Goal: Information Seeking & Learning: Learn about a topic

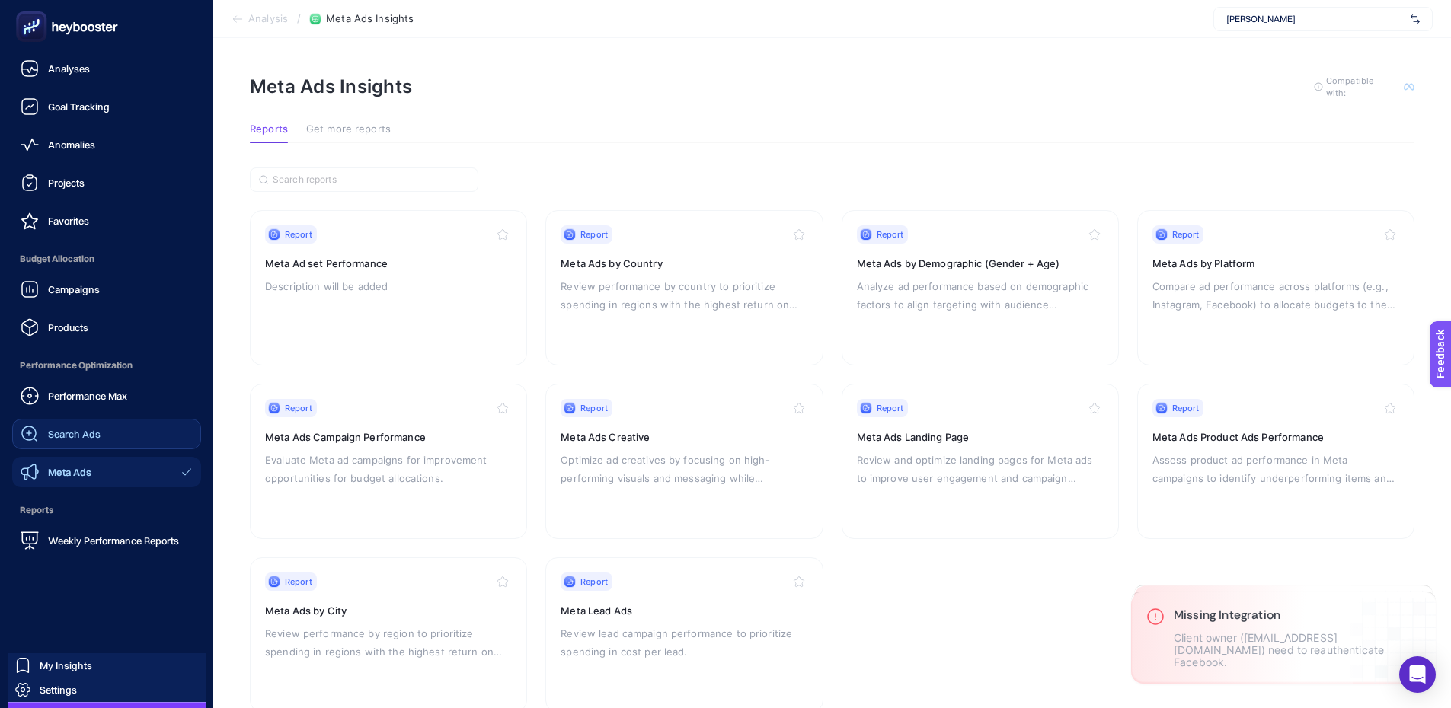
click at [69, 429] on span "Search Ads" at bounding box center [74, 434] width 53 height 12
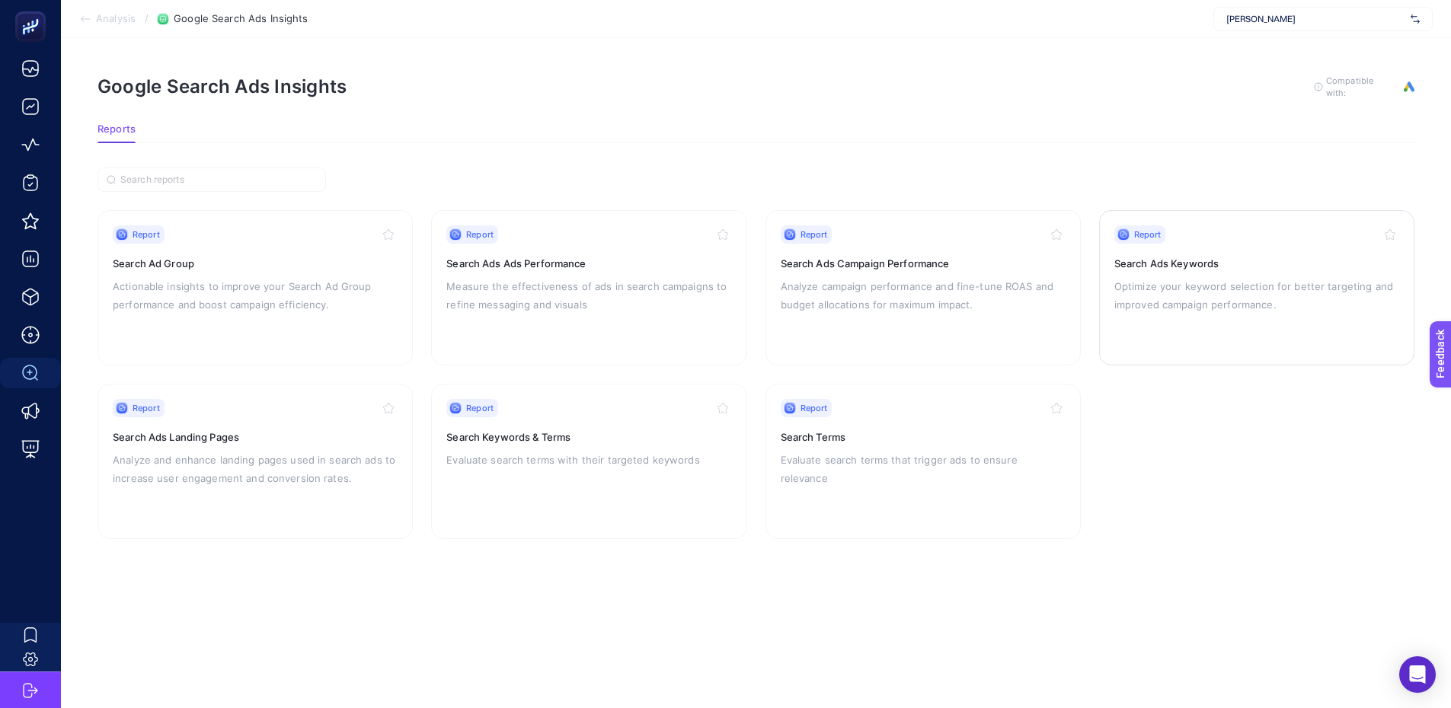
click at [1156, 274] on div "Report Search Ads Keywords Optimize your keyword selection for better targeting…" at bounding box center [1256, 287] width 285 height 125
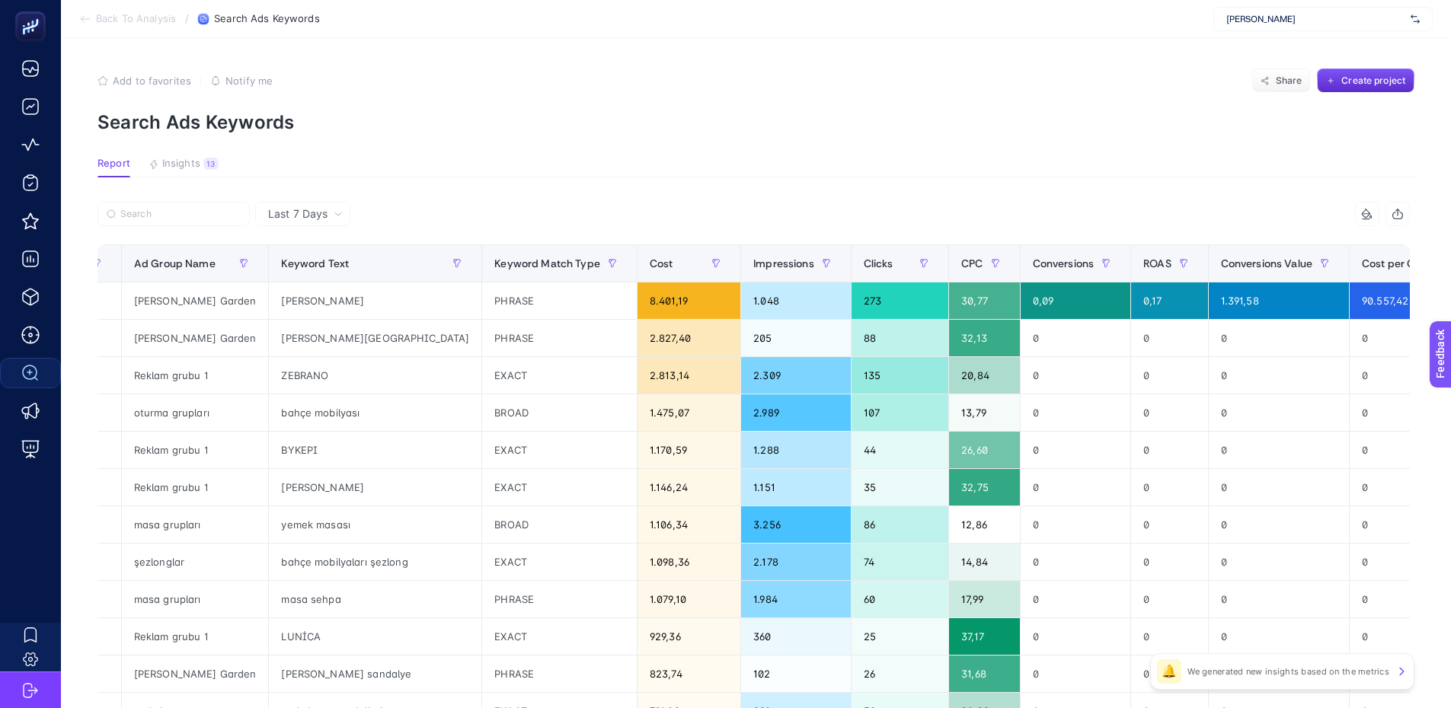
scroll to position [0, 110]
click at [753, 265] on span "Impressions" at bounding box center [783, 263] width 61 height 12
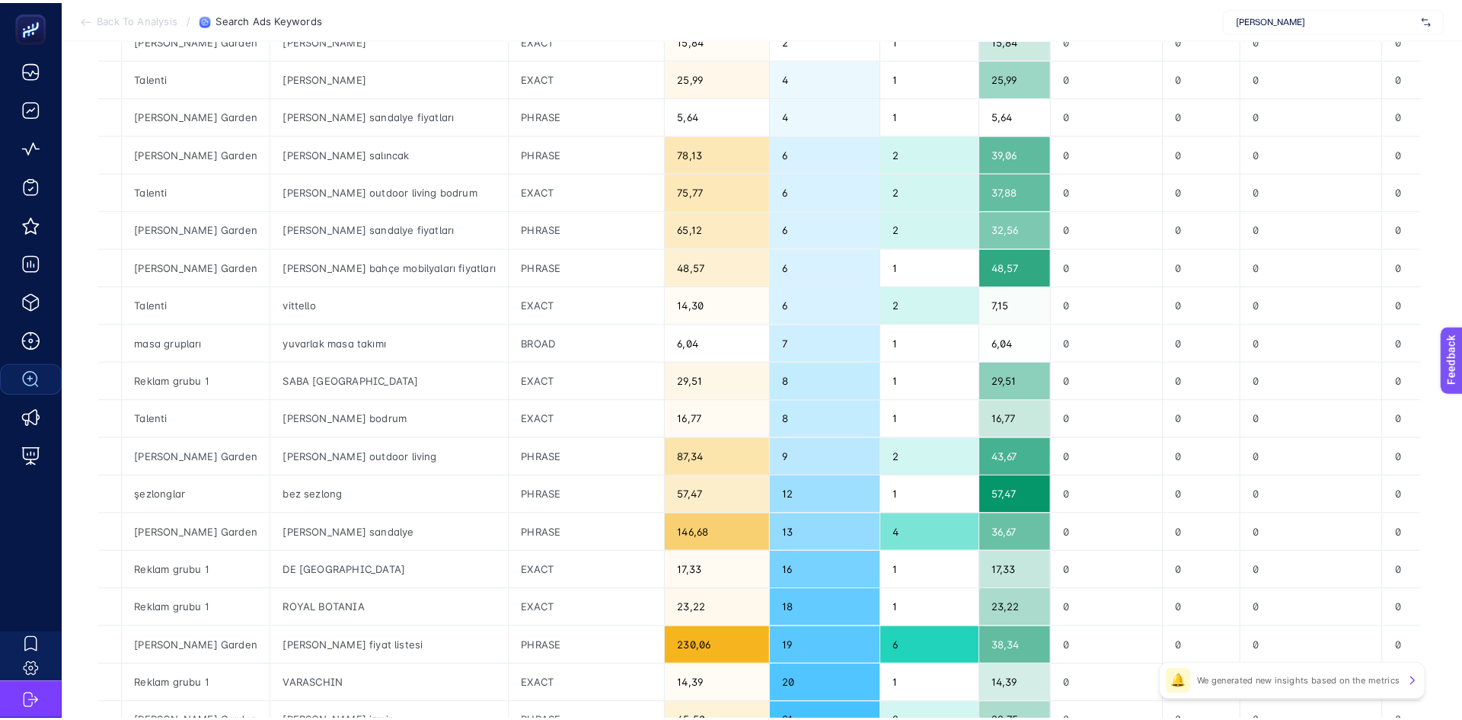
scroll to position [0, 0]
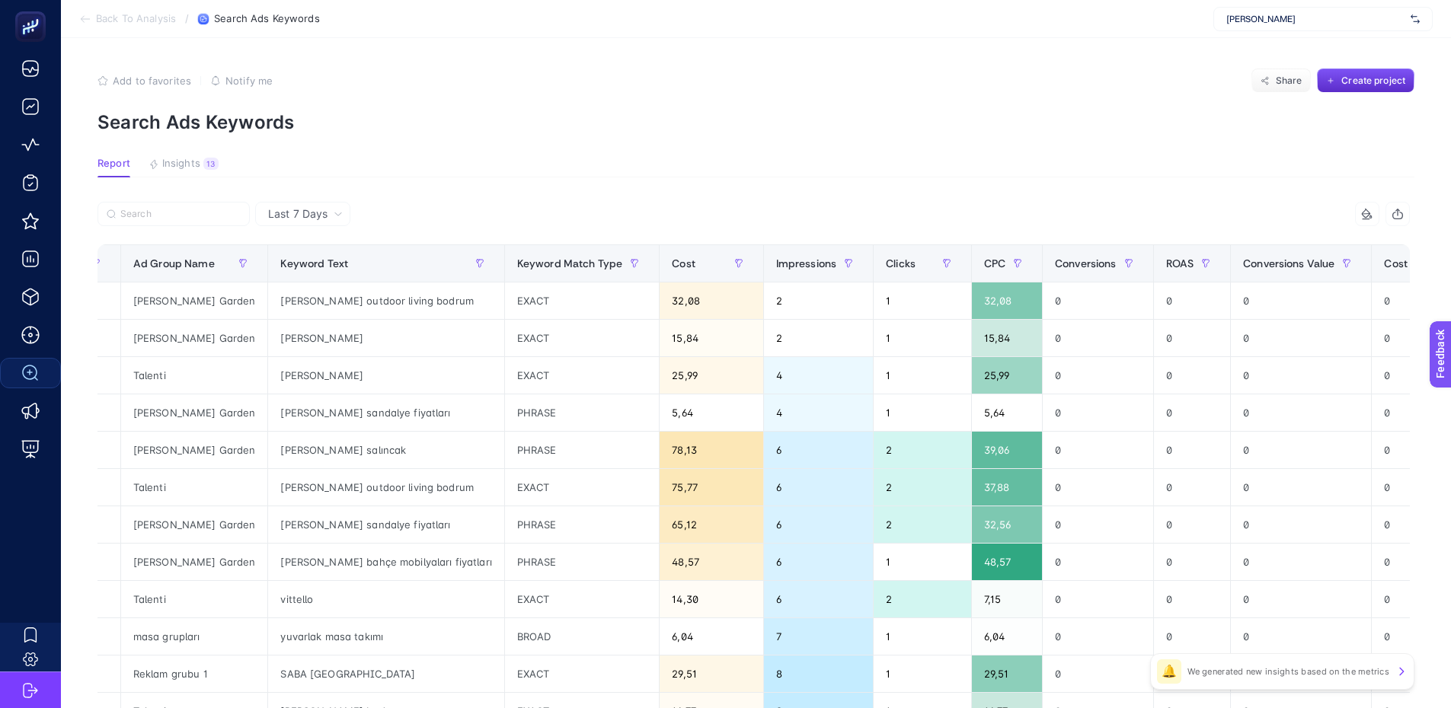
click at [1318, 11] on div "[PERSON_NAME]" at bounding box center [1322, 19] width 219 height 24
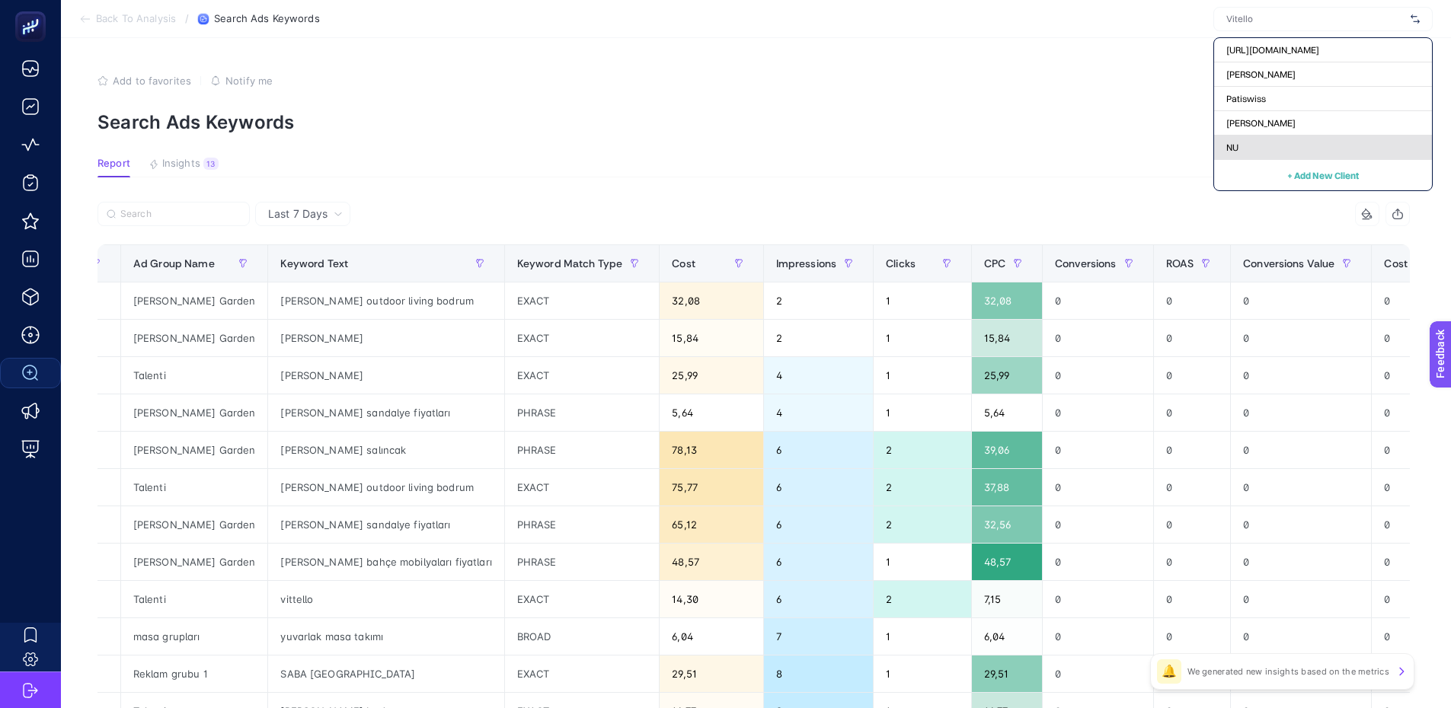
click at [1277, 145] on div "NU" at bounding box center [1323, 148] width 218 height 24
